Goal: Task Accomplishment & Management: Manage account settings

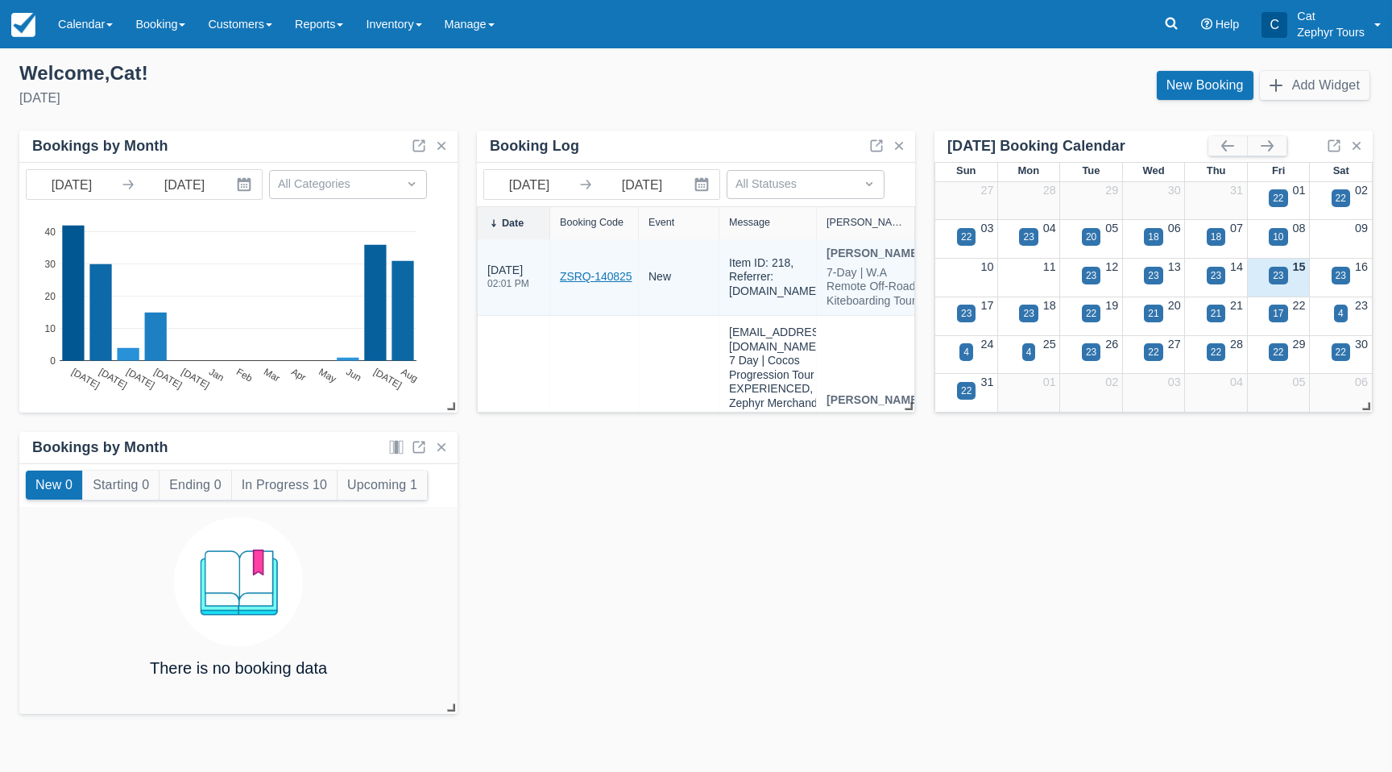
click at [618, 285] on link "ZSRQ-140825" at bounding box center [596, 276] width 72 height 17
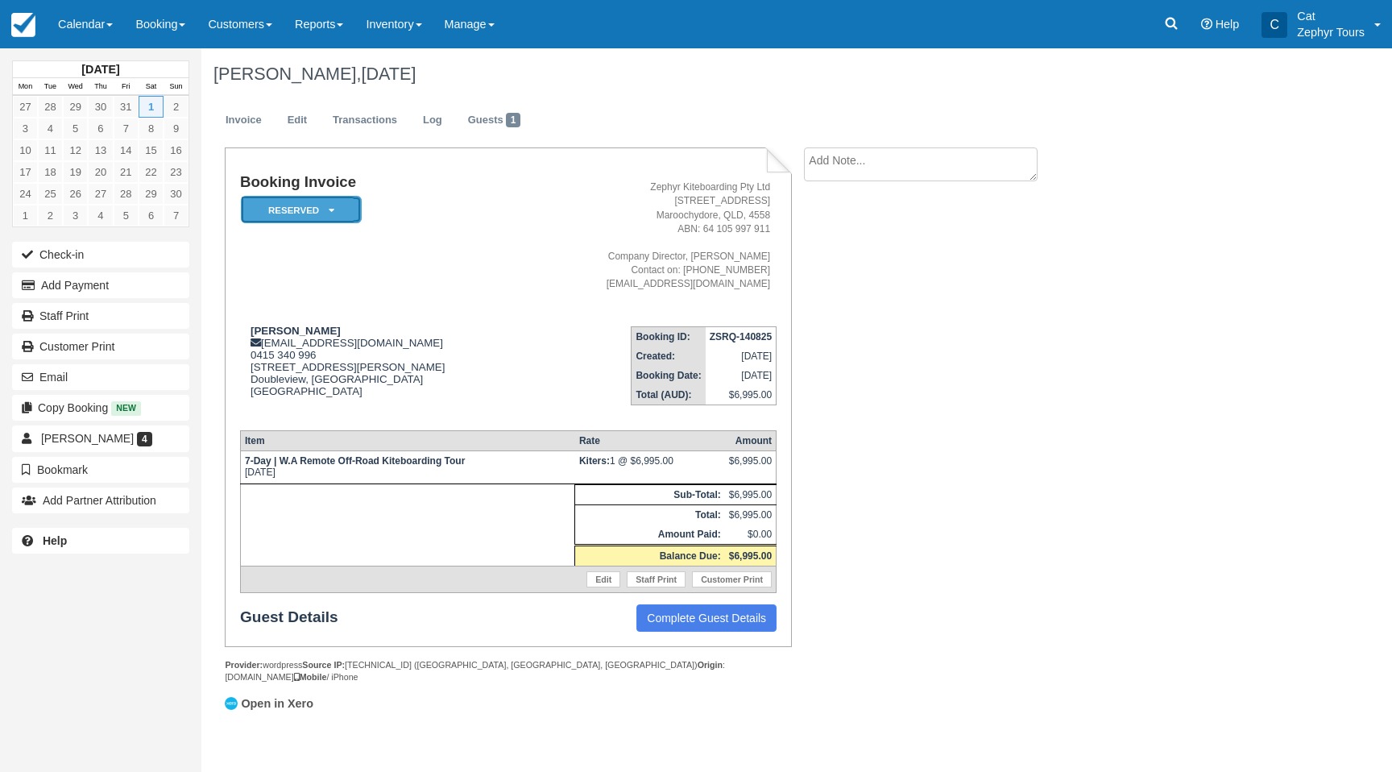
click at [325, 217] on em "Reserved" at bounding box center [301, 210] width 121 height 28
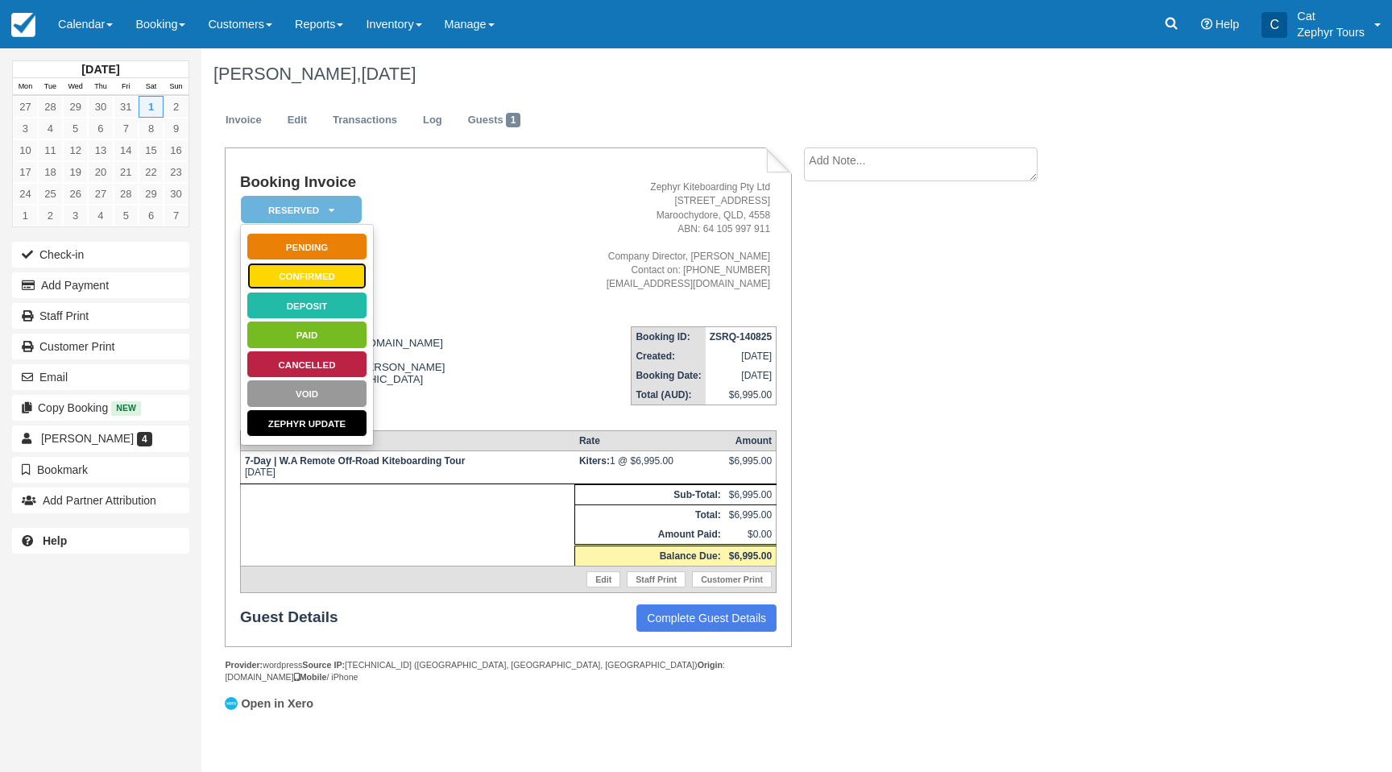
click at [306, 275] on link "Confirmed" at bounding box center [306, 276] width 121 height 28
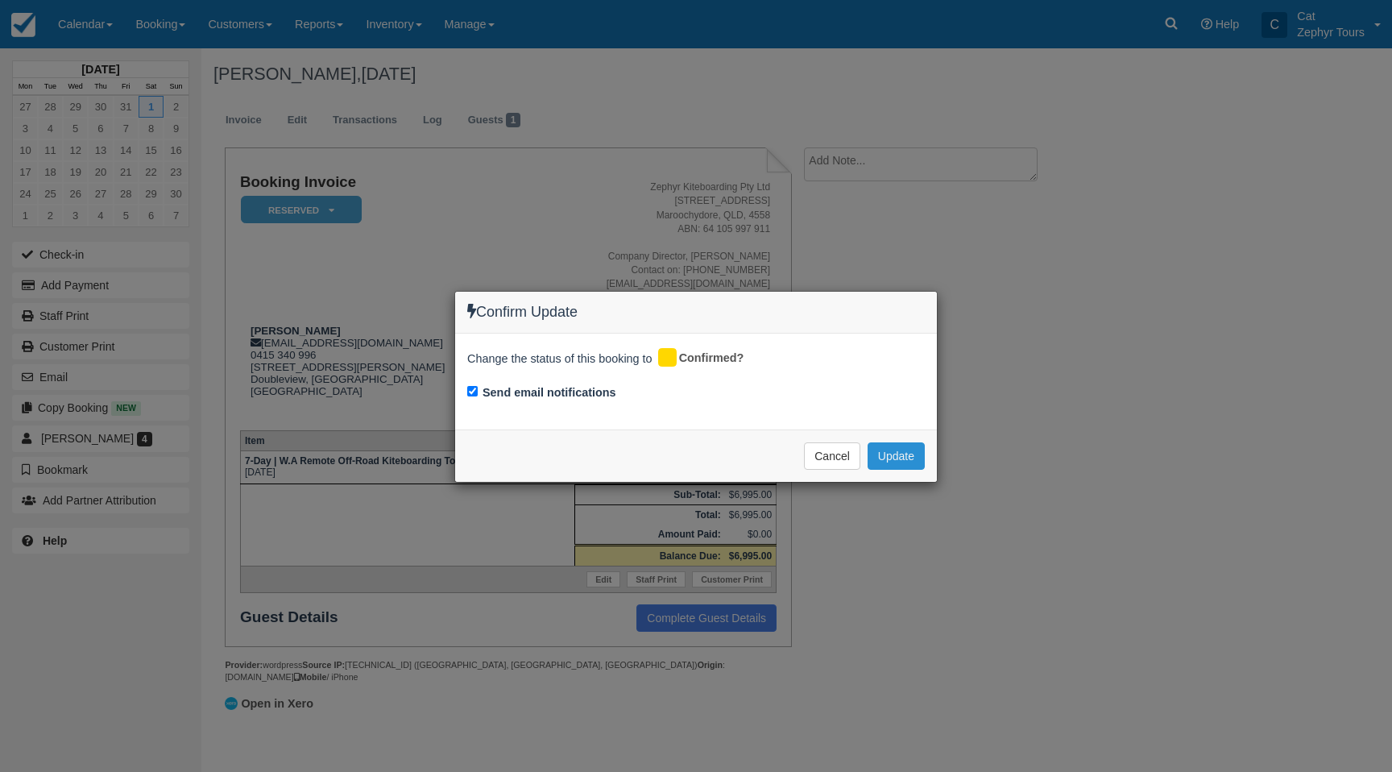
click at [890, 456] on button "Update" at bounding box center [895, 455] width 57 height 27
